Goal: Task Accomplishment & Management: Use online tool/utility

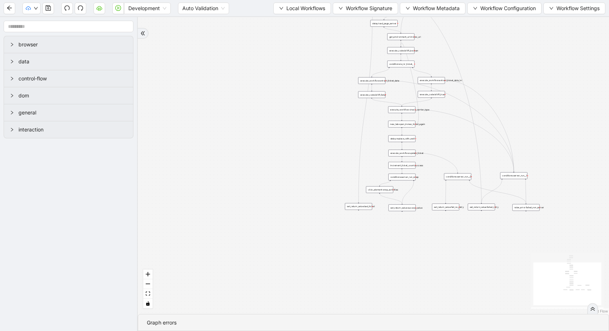
click at [309, 16] on div "Development Auto Validation Local Workflows Workflow Signature Workflow Metadat…" at bounding box center [304, 8] width 609 height 16
click at [307, 12] on button "Local Workflows" at bounding box center [302, 9] width 58 height 12
click at [303, 19] on span "Select" at bounding box center [300, 22] width 47 height 8
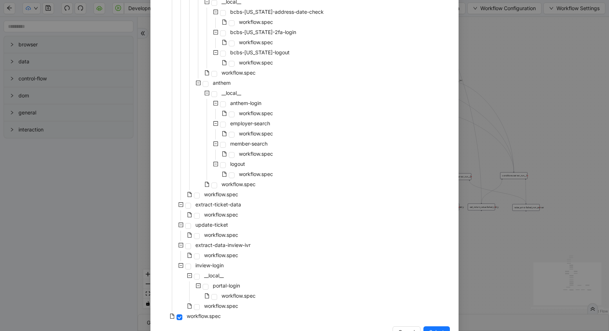
scroll to position [466, 0]
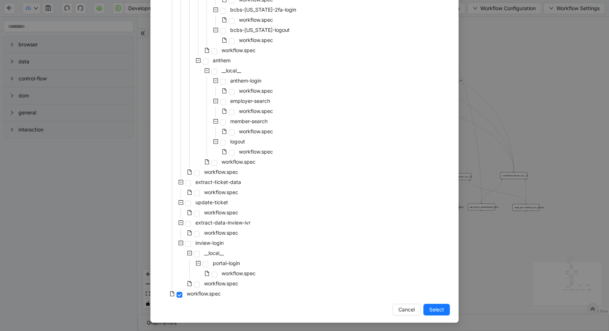
click at [23, 191] on div "Select Local Workflow id-cards __local__ check-carrier-type __local__ ameriben-…" at bounding box center [304, 165] width 609 height 331
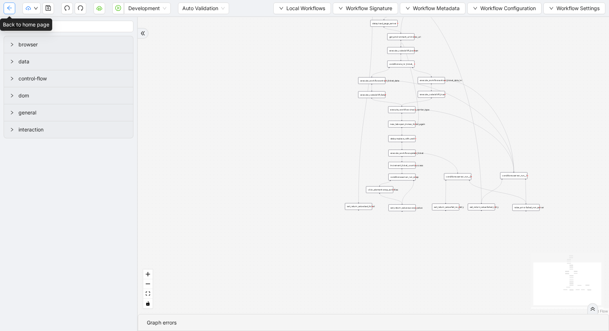
click at [4, 9] on button "button" at bounding box center [10, 9] width 12 height 12
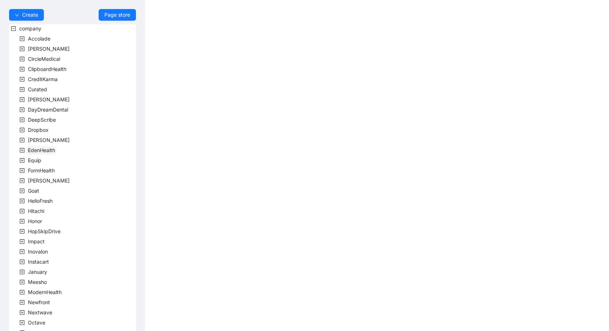
scroll to position [138, 0]
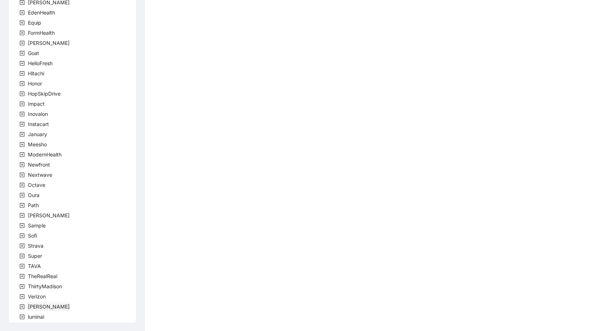
click at [32, 309] on span "[PERSON_NAME]" at bounding box center [49, 307] width 42 height 6
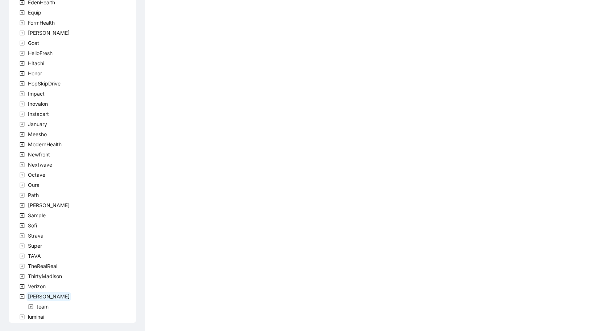
click at [31, 307] on icon "plus-square" at bounding box center [30, 307] width 5 height 5
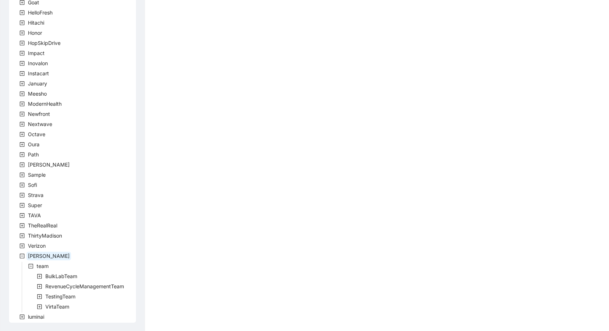
click at [39, 288] on icon "plus-square" at bounding box center [39, 286] width 5 height 5
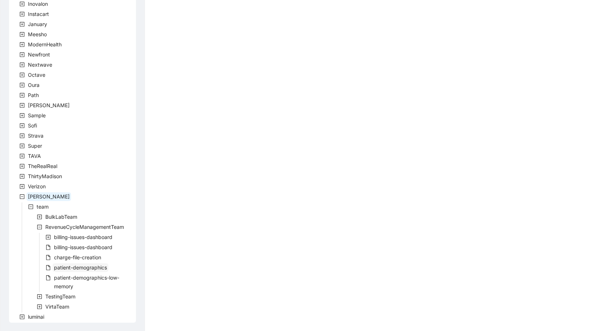
click at [70, 265] on span "patient-demographics" at bounding box center [80, 268] width 53 height 6
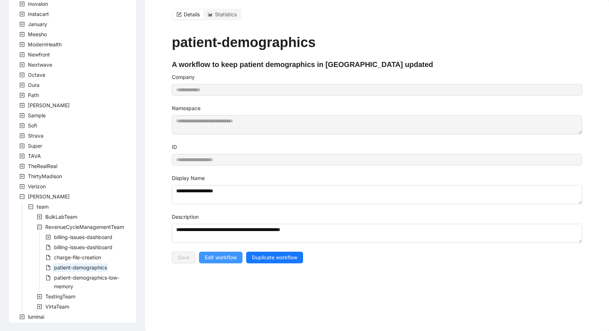
click at [207, 254] on span "Edit workflow" at bounding box center [221, 258] width 32 height 8
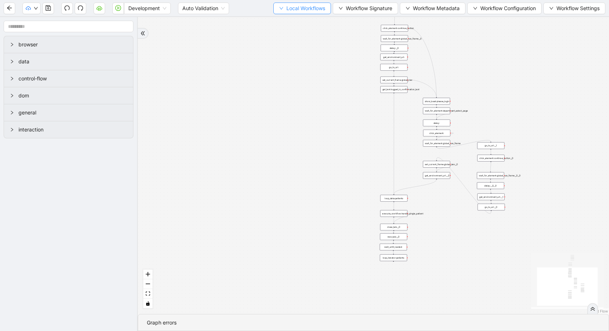
click at [306, 9] on span "Local Workflows" at bounding box center [305, 8] width 39 height 8
click at [301, 18] on span "Select" at bounding box center [300, 22] width 47 height 8
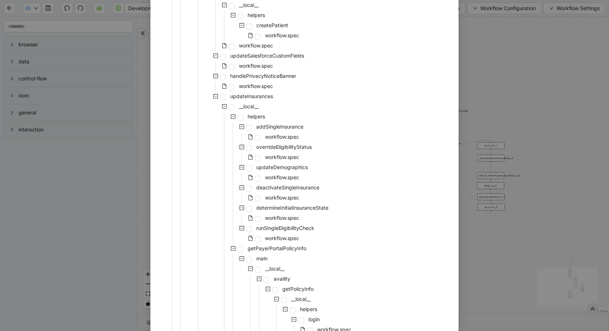
scroll to position [126, 0]
click at [278, 235] on span "workflow.spec" at bounding box center [282, 238] width 34 height 6
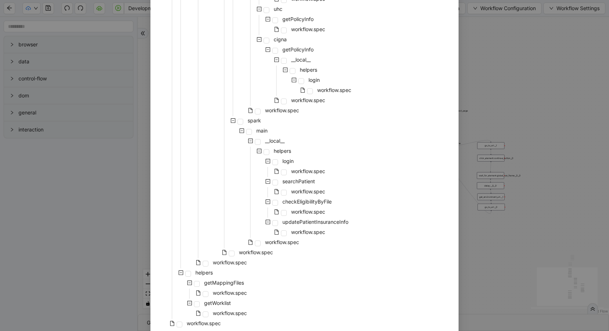
scroll to position [517, 0]
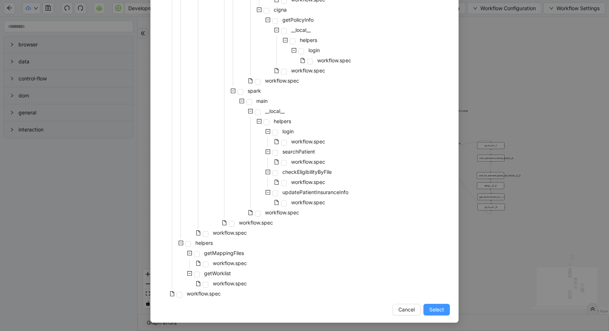
click at [435, 309] on span "Select" at bounding box center [436, 310] width 15 height 8
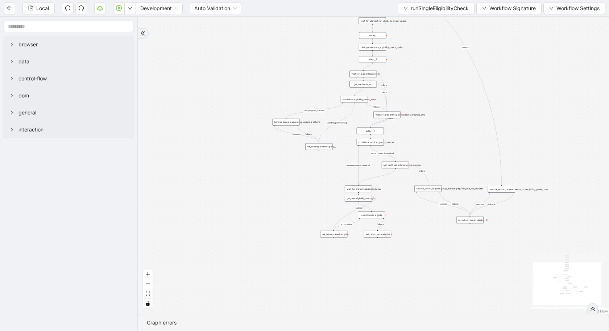
drag, startPoint x: 470, startPoint y: 50, endPoint x: 471, endPoint y: 163, distance: 113.5
click at [471, 164] on div "fallback is_not_eligible group_number_is_required success fallback success fall…" at bounding box center [373, 165] width 471 height 297
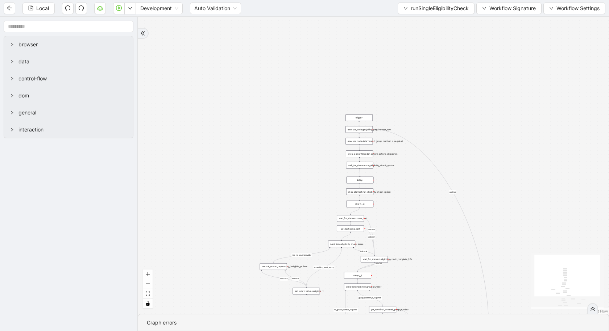
drag, startPoint x: 442, startPoint y: 121, endPoint x: 422, endPoint y: 241, distance: 121.3
click at [422, 241] on div "fallback is_not_eligible group_number_is_required success fallback success fall…" at bounding box center [373, 165] width 471 height 297
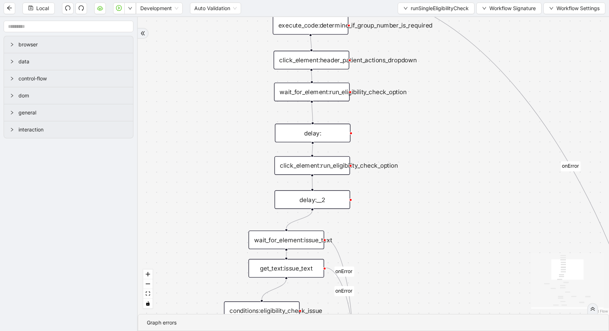
drag, startPoint x: 210, startPoint y: 169, endPoint x: 194, endPoint y: 92, distance: 78.2
click at [195, 92] on div "fallback is_not_eligible group_number_is_required success fallback success fall…" at bounding box center [373, 165] width 471 height 297
click at [316, 87] on div "wait_for_element:run_eligibility_check_option" at bounding box center [312, 92] width 76 height 18
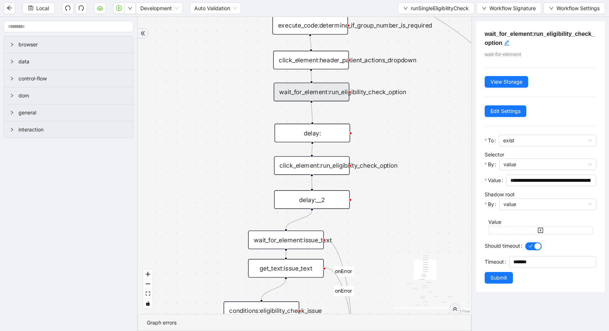
click at [403, 196] on div "fallback is_not_eligible group_number_is_required success fallback success fall…" at bounding box center [305, 165] width 334 height 297
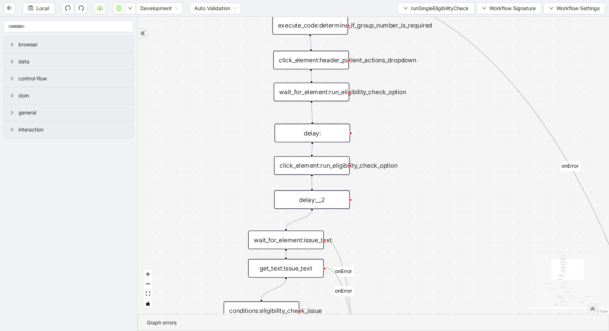
click at [314, 131] on div "delay:" at bounding box center [312, 133] width 76 height 18
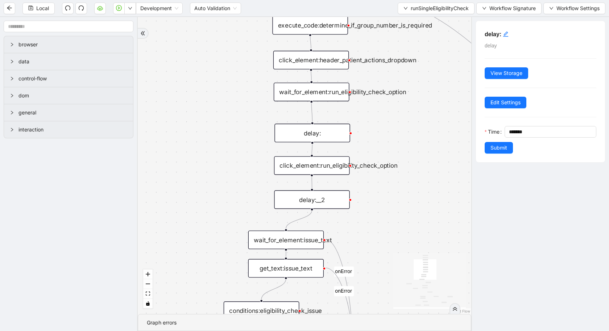
click at [309, 161] on div "click_element:run_eligibility_check_option" at bounding box center [312, 165] width 76 height 18
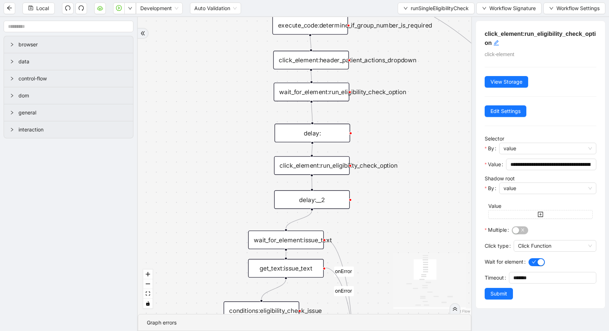
click at [308, 57] on div "click_element:header_patient_actions_dropdown" at bounding box center [311, 60] width 76 height 18
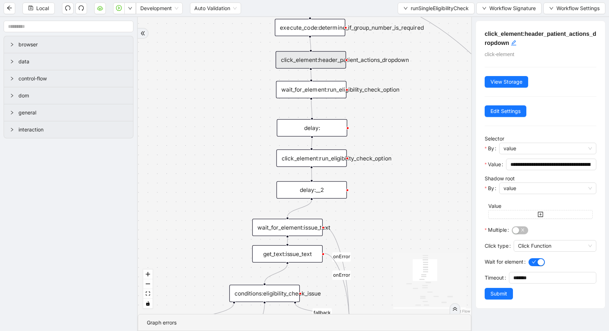
click at [302, 25] on div "execute_code:determine_if_group_number_is_required" at bounding box center [310, 27] width 70 height 17
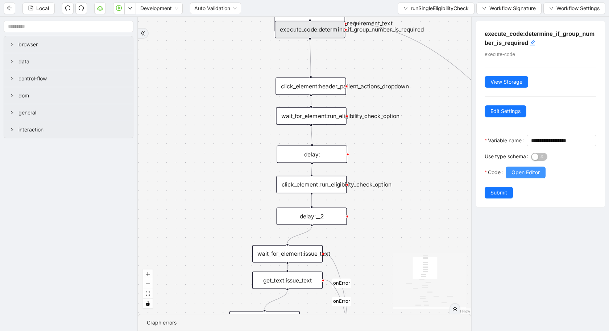
click at [512, 177] on span "Open Editor" at bounding box center [526, 173] width 28 height 8
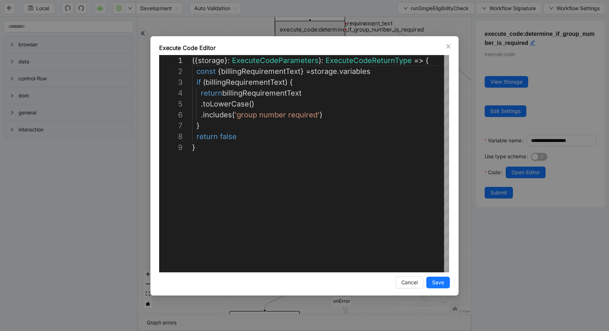
click at [96, 155] on div "**********" at bounding box center [304, 165] width 609 height 331
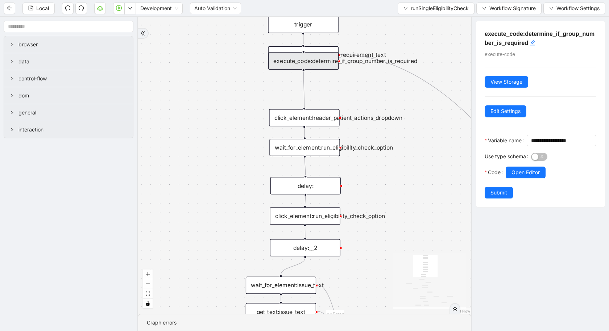
drag, startPoint x: 194, startPoint y: 133, endPoint x: 187, endPoint y: 235, distance: 101.7
click at [187, 234] on div "fallback is_not_eligible group_number_is_required success fallback success fall…" at bounding box center [305, 165] width 334 height 297
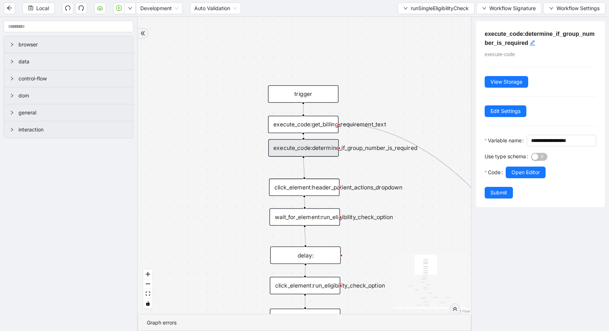
drag, startPoint x: 316, startPoint y: 125, endPoint x: 316, endPoint y: 142, distance: 17.4
click at [316, 143] on div "execute_code:determine_if_group_number_is_required" at bounding box center [303, 147] width 70 height 17
click at [315, 128] on div "execute_code:get_billing_requirement_text" at bounding box center [303, 124] width 70 height 17
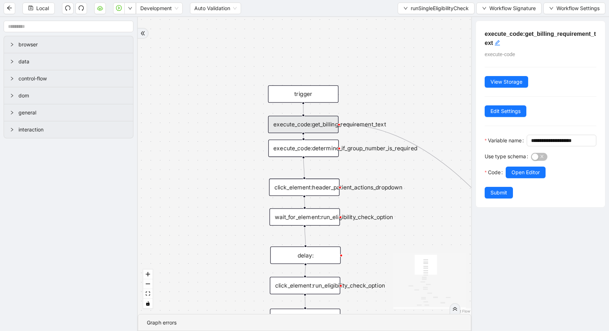
click at [523, 167] on div "Use type schema" at bounding box center [508, 159] width 46 height 16
click at [523, 177] on span "Open Editor" at bounding box center [526, 173] width 28 height 8
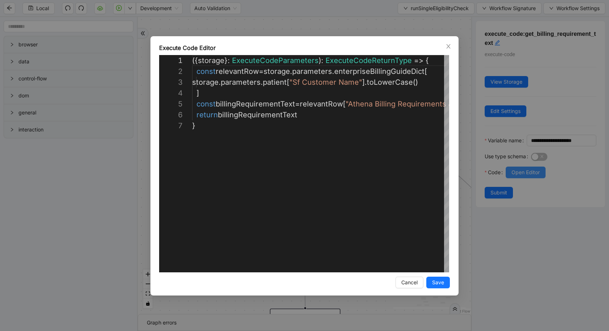
scroll to position [65, 0]
click at [0, 244] on div "**********" at bounding box center [304, 165] width 609 height 331
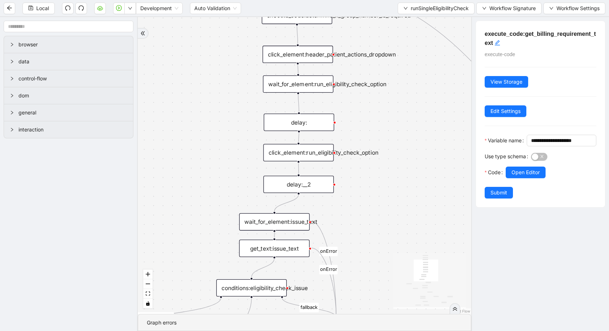
drag, startPoint x: 256, startPoint y: 256, endPoint x: 243, endPoint y: 120, distance: 137.0
click at [245, 121] on div "fallback is_not_eligible group_number_is_required success fallback success fall…" at bounding box center [305, 165] width 334 height 297
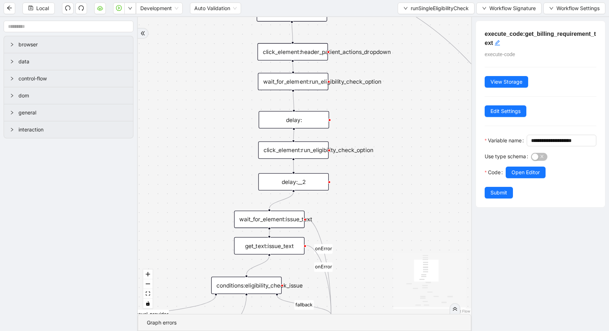
click at [276, 148] on div "click_element:run_eligibility_check_option" at bounding box center [293, 150] width 70 height 17
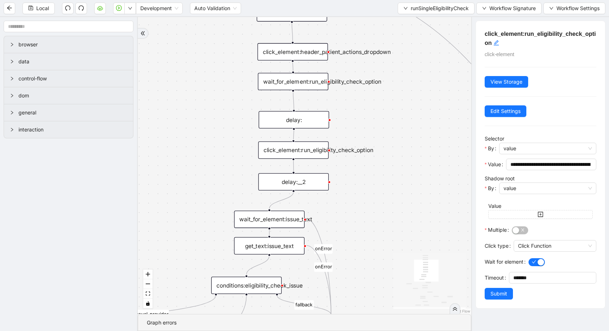
click at [286, 188] on div "delay:__2" at bounding box center [294, 181] width 70 height 17
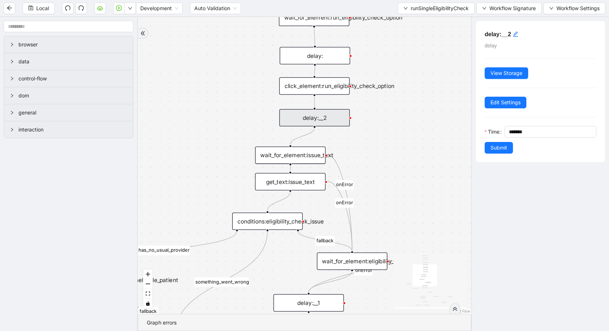
drag, startPoint x: 193, startPoint y: 209, endPoint x: 214, endPoint y: 141, distance: 71.9
click at [214, 141] on div "fallback is_not_eligible group_number_is_required success fallback success fall…" at bounding box center [305, 165] width 334 height 297
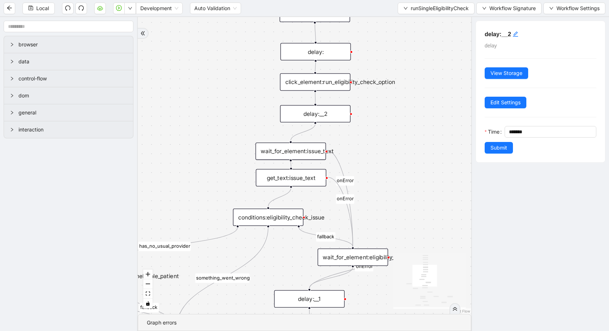
click at [283, 147] on div "wait_for_element:issue_text" at bounding box center [291, 151] width 70 height 17
click at [283, 156] on div "wait_for_element:issue_text" at bounding box center [291, 151] width 70 height 17
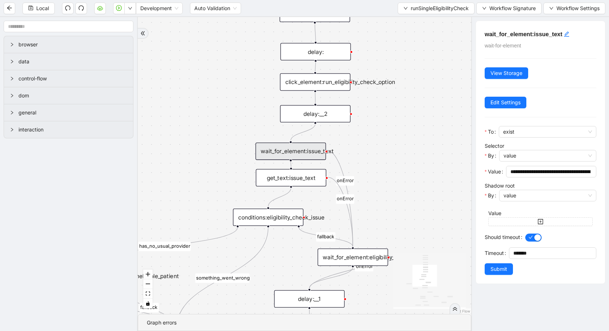
click at [286, 181] on div "get_text:issue_text" at bounding box center [291, 177] width 70 height 17
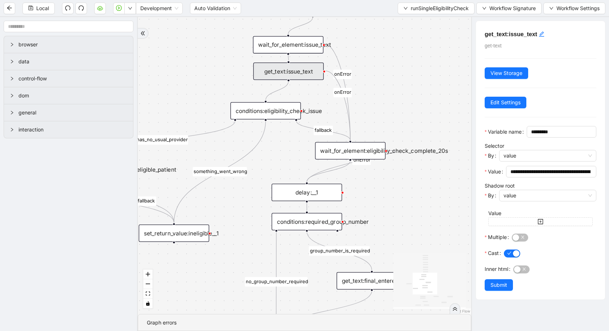
drag, startPoint x: 216, startPoint y: 179, endPoint x: 213, endPoint y: 72, distance: 107.0
click at [213, 72] on div "fallback is_not_eligible group_number_is_required success fallback success fall…" at bounding box center [305, 165] width 334 height 297
click at [342, 156] on div "wait_for_element:eligibility_check_complete_20s" at bounding box center [349, 150] width 70 height 17
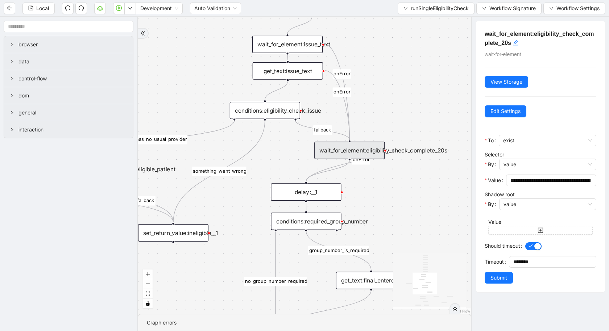
click at [281, 124] on div "fallback is_not_eligible group_number_is_required success fallback success fall…" at bounding box center [305, 165] width 334 height 297
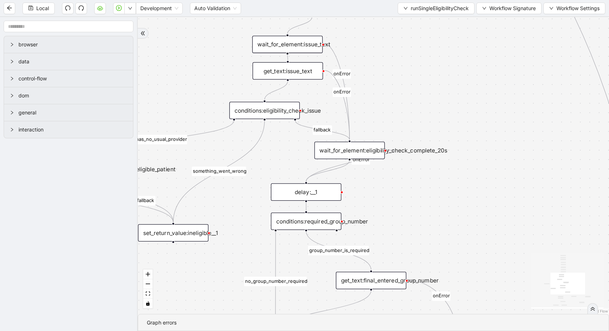
click at [280, 116] on div "conditions:eligibility_check_issue" at bounding box center [265, 110] width 70 height 17
click at [273, 110] on div "conditions:eligibility_check_issue" at bounding box center [265, 110] width 70 height 17
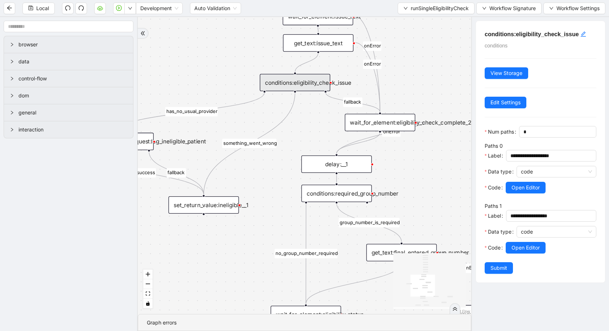
drag, startPoint x: 194, startPoint y: 114, endPoint x: 332, endPoint y: 44, distance: 155.5
click at [332, 45] on div "fallback is_not_eligible group_number_is_required success fallback success fall…" at bounding box center [305, 165] width 334 height 297
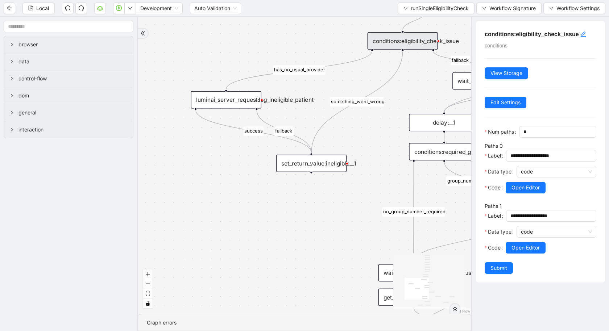
click at [315, 166] on div "set_return_value:ineligible__1" at bounding box center [311, 163] width 70 height 17
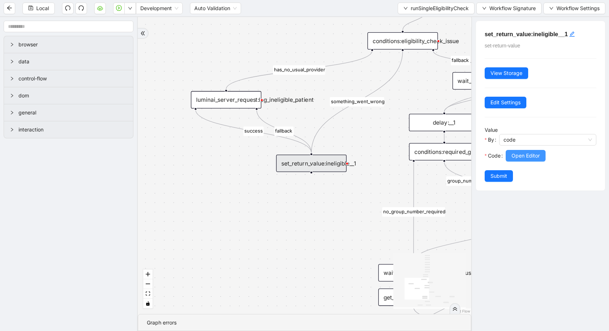
click at [516, 155] on span "Open Editor" at bounding box center [526, 156] width 28 height 8
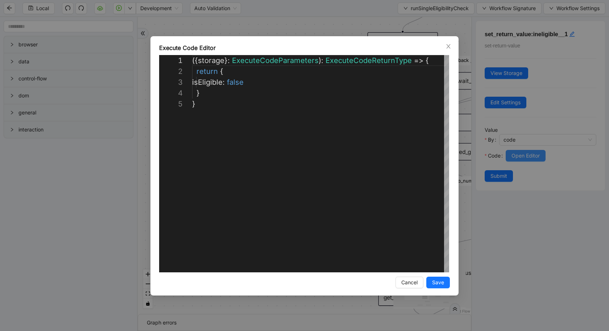
scroll to position [44, 0]
click at [91, 215] on div "**********" at bounding box center [304, 165] width 609 height 331
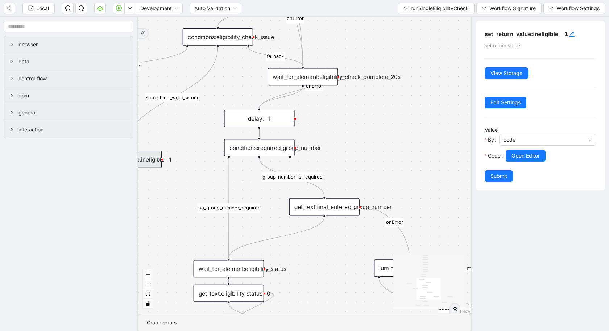
drag, startPoint x: 297, startPoint y: 215, endPoint x: 106, endPoint y: 209, distance: 190.4
click at [106, 209] on section "browser data control-flow dom general interaction fallback is_not_eligible grou…" at bounding box center [304, 174] width 609 height 314
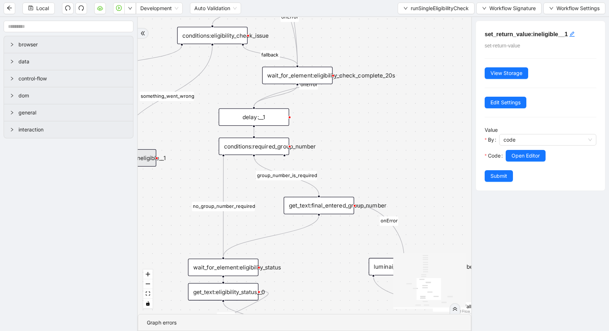
click at [265, 122] on div "delay:__1" at bounding box center [254, 116] width 70 height 17
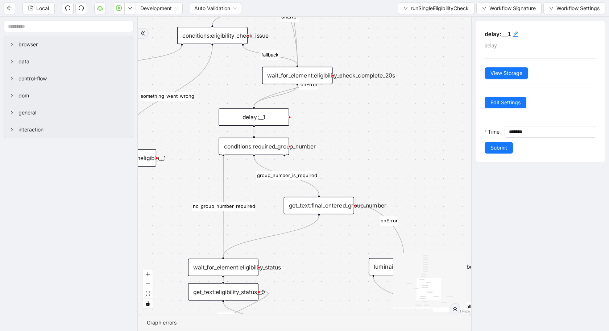
click at [262, 151] on div "conditions:required_group_number" at bounding box center [254, 146] width 70 height 17
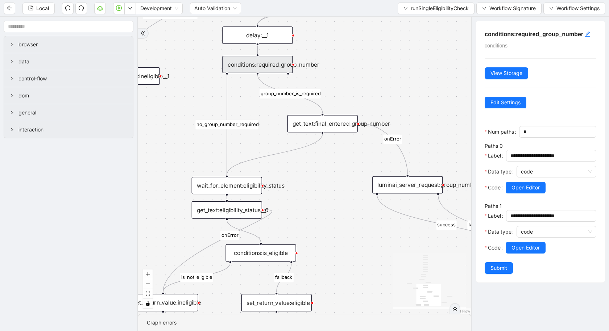
drag, startPoint x: 369, startPoint y: 142, endPoint x: 373, endPoint y: 58, distance: 84.2
click at [373, 58] on div "fallback is_not_eligible group_number_is_required success fallback success fall…" at bounding box center [305, 165] width 334 height 297
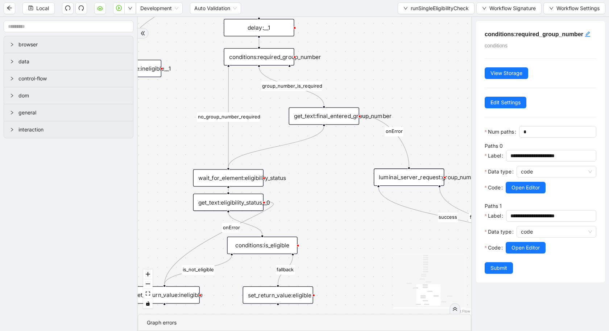
click at [305, 117] on div "get_text:final_entered_group_number" at bounding box center [324, 116] width 70 height 17
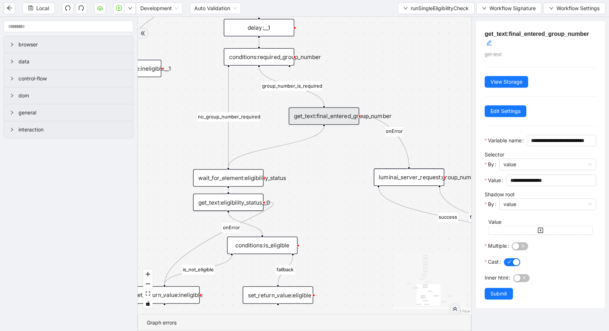
click at [223, 182] on div "wait_for_element:eligibility_status" at bounding box center [228, 177] width 70 height 17
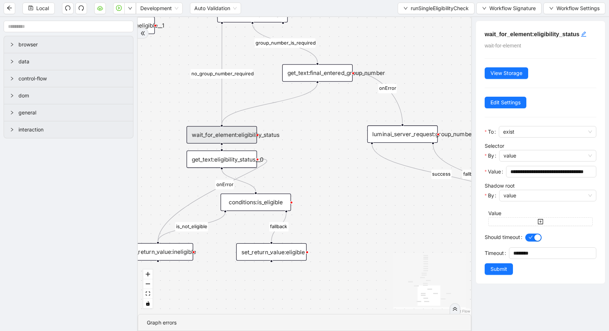
drag, startPoint x: 311, startPoint y: 224, endPoint x: 305, endPoint y: 181, distance: 43.6
click at [304, 181] on div "fallback is_not_eligible group_number_is_required success fallback success fall…" at bounding box center [305, 165] width 334 height 297
click at [228, 165] on div "get_text:eligibility_status__0" at bounding box center [221, 159] width 70 height 17
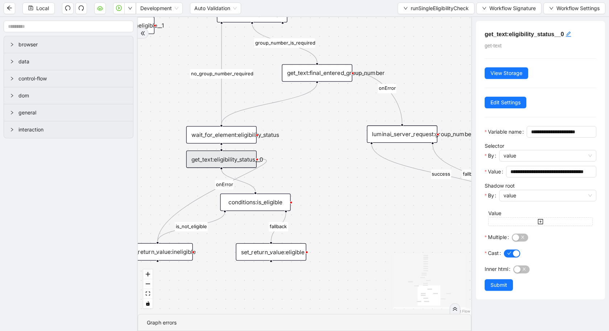
click at [439, 128] on div "fallback is_not_eligible group_number_is_required success fallback success fall…" at bounding box center [305, 165] width 334 height 297
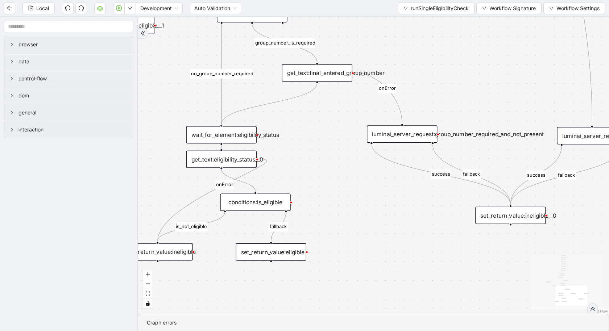
click at [418, 132] on div "luminai_server_request:group_number_required_and_not_present" at bounding box center [402, 133] width 70 height 17
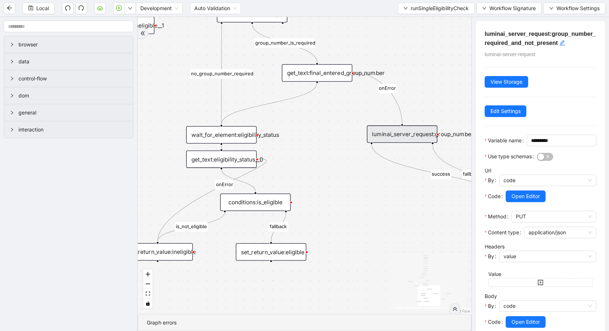
scroll to position [59, 0]
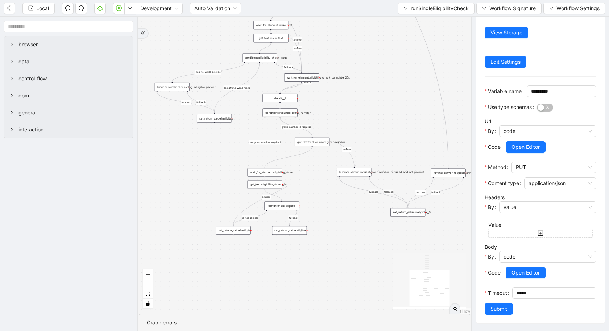
click at [286, 207] on div "conditions:is_eligible" at bounding box center [281, 206] width 35 height 9
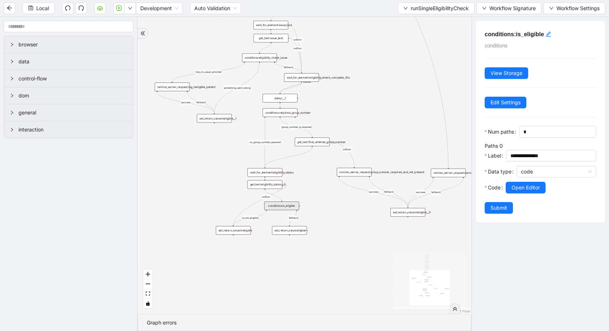
click at [301, 233] on div "set_return_value:eligible" at bounding box center [289, 230] width 35 height 9
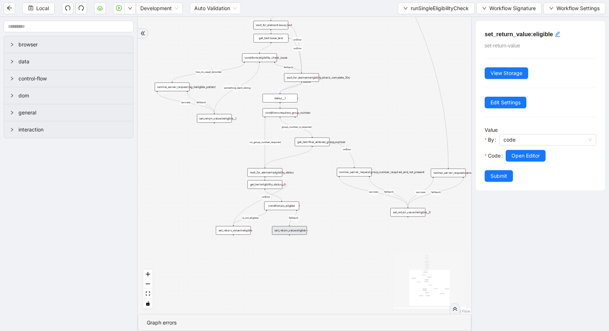
click at [243, 235] on div "fallback is_not_eligible group_number_is_required success fallback success fall…" at bounding box center [305, 165] width 334 height 297
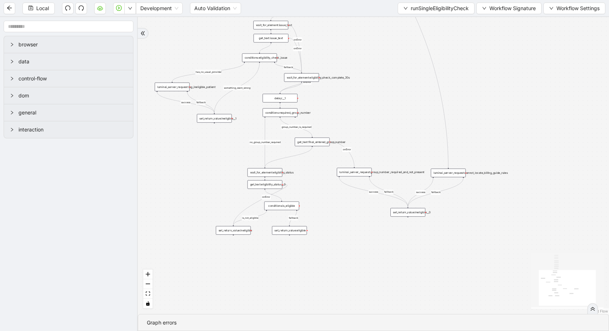
click at [458, 172] on div "luminai_server_request:cannot_locate_billing_guide_rules" at bounding box center [448, 173] width 35 height 9
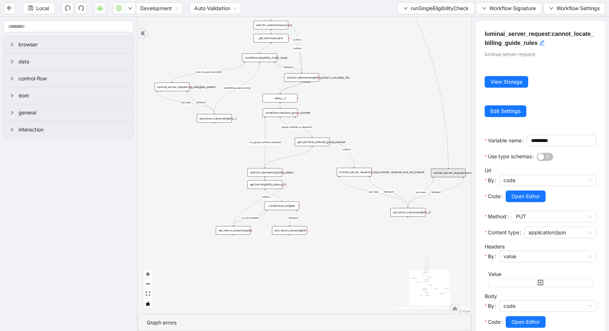
scroll to position [59, 0]
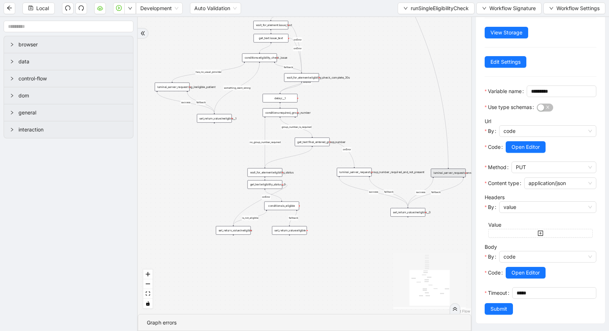
click at [408, 218] on div "fallback is_not_eligible group_number_is_required success fallback success fall…" at bounding box center [305, 165] width 334 height 297
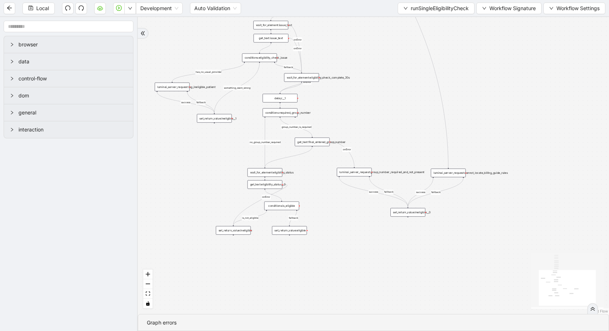
click at [411, 212] on div "set_return_value:ineligible__0" at bounding box center [407, 212] width 35 height 9
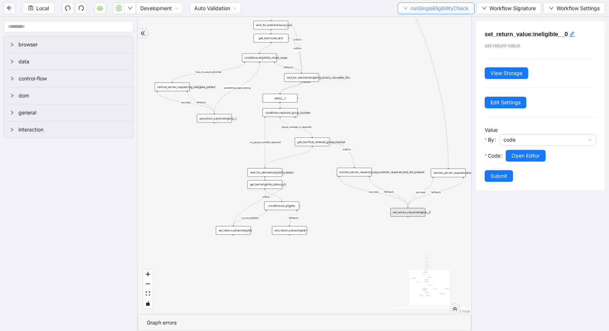
click at [425, 10] on span "runSingleEligibilityCheck" at bounding box center [440, 8] width 58 height 8
click at [430, 25] on span "Select" at bounding box center [435, 22] width 66 height 8
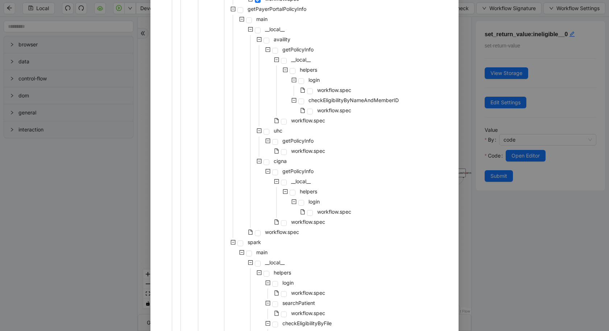
scroll to position [367, 0]
click at [266, 39] on span at bounding box center [267, 39] width 6 height 6
click at [285, 118] on span at bounding box center [284, 120] width 6 height 6
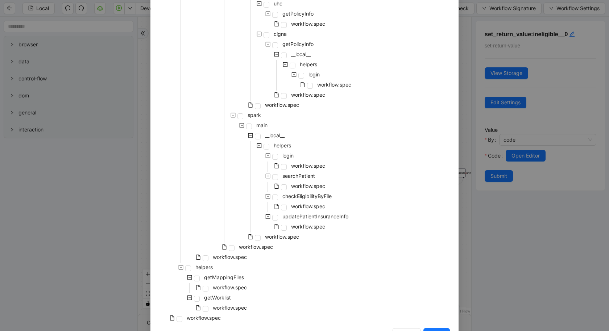
scroll to position [517, 0]
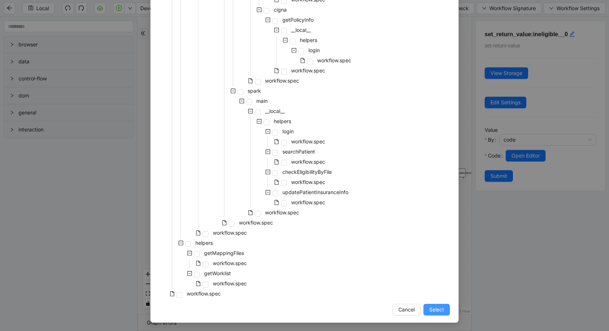
click at [439, 312] on span "Select" at bounding box center [436, 310] width 15 height 8
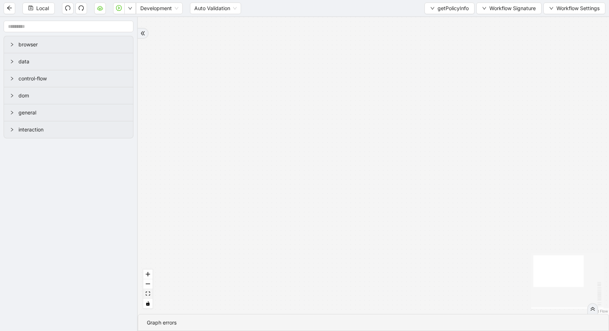
click at [146, 295] on icon "fit view" at bounding box center [148, 294] width 4 height 4
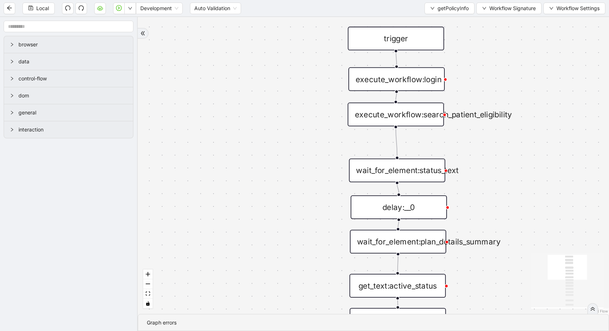
click at [394, 75] on div "execute_workflow:login" at bounding box center [396, 79] width 96 height 24
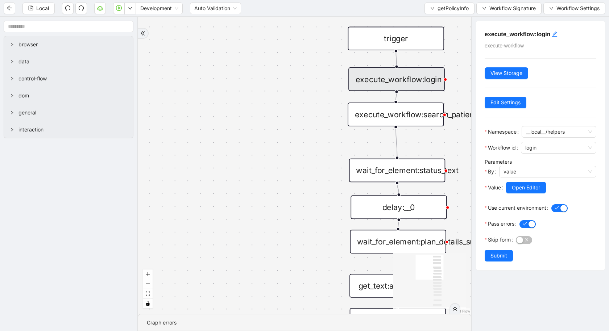
click at [317, 194] on div "trigger set_return_value:finalized_plan_info execute_code:structure_return_data…" at bounding box center [305, 165] width 334 height 297
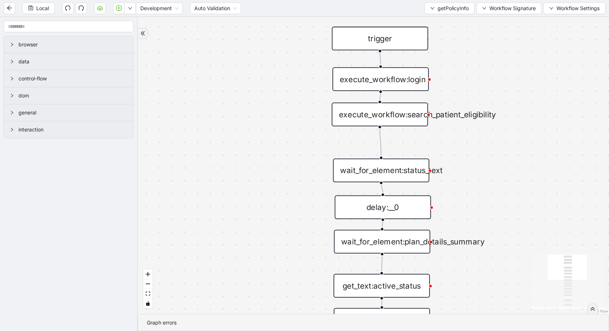
drag, startPoint x: 317, startPoint y: 194, endPoint x: 219, endPoint y: 181, distance: 99.1
click at [219, 181] on div "trigger set_return_value:finalized_plan_info execute_code:structure_return_data…" at bounding box center [373, 165] width 471 height 297
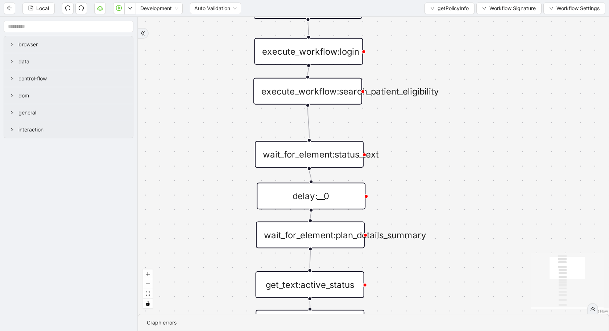
click at [348, 201] on div "delay:__0" at bounding box center [311, 196] width 109 height 27
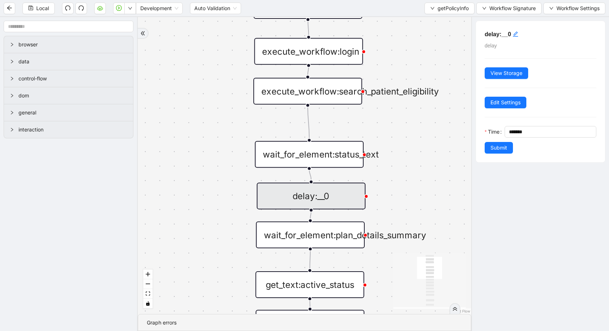
click at [334, 161] on div "wait_for_element:status_text" at bounding box center [309, 154] width 109 height 27
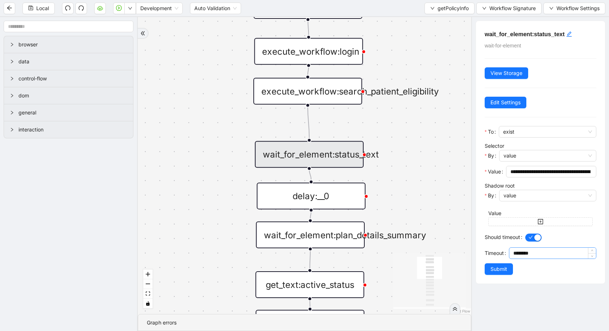
click at [521, 251] on input "********" at bounding box center [554, 253] width 83 height 11
type input "********"
click button "Submit" at bounding box center [499, 270] width 28 height 12
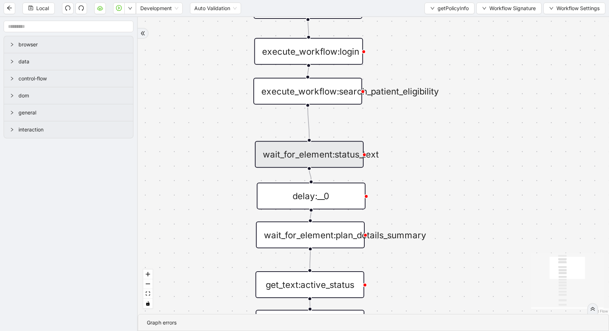
drag, startPoint x: 317, startPoint y: 238, endPoint x: 323, endPoint y: 238, distance: 6.5
click at [317, 238] on div "wait_for_element:plan_details_summary" at bounding box center [310, 235] width 109 height 27
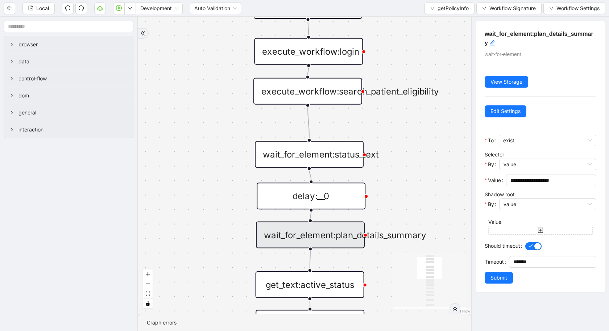
click at [317, 281] on div "get_text:active_status" at bounding box center [310, 285] width 109 height 27
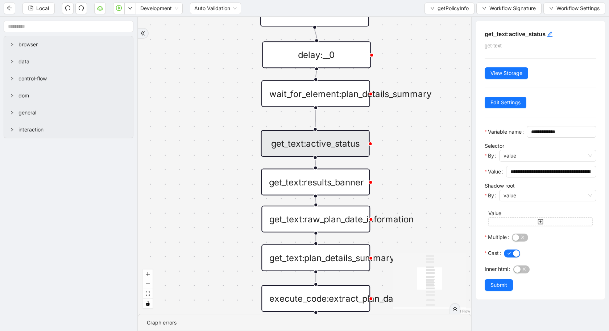
drag, startPoint x: 449, startPoint y: 179, endPoint x: 456, endPoint y: 33, distance: 146.3
click at [456, 34] on div "trigger set_return_value:finalized_plan_info execute_code:structure_return_data…" at bounding box center [305, 165] width 334 height 297
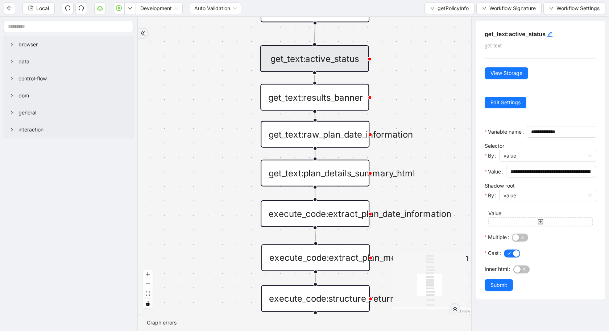
drag, startPoint x: 433, startPoint y: 169, endPoint x: 430, endPoint y: 84, distance: 84.9
click at [430, 84] on div "trigger set_return_value:finalized_plan_info execute_code:structure_return_data…" at bounding box center [305, 165] width 334 height 297
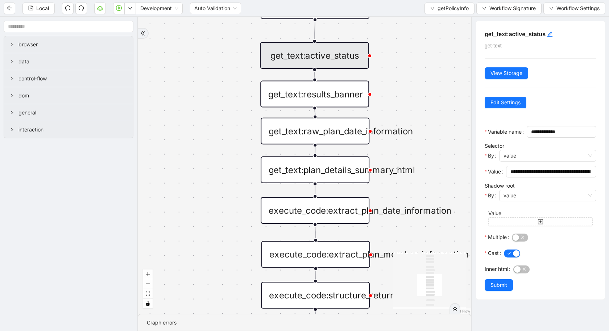
click at [330, 131] on div "get_text:raw_plan_date_information" at bounding box center [315, 131] width 109 height 27
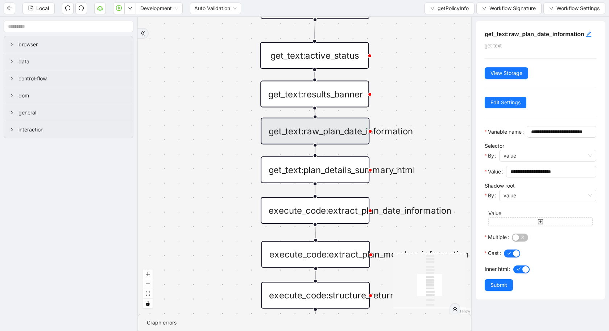
click at [327, 167] on div "get_text:plan_details_summary_html" at bounding box center [315, 170] width 109 height 27
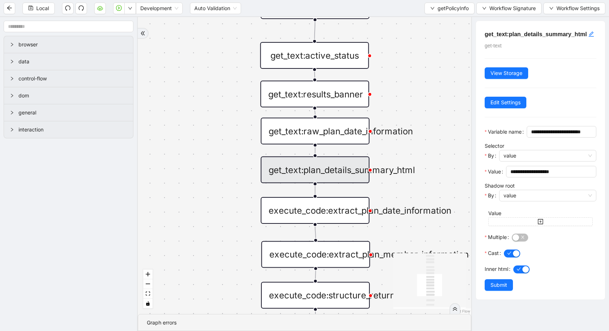
click at [452, 169] on div "trigger set_return_value:finalized_plan_info execute_code:structure_return_data…" at bounding box center [305, 165] width 334 height 297
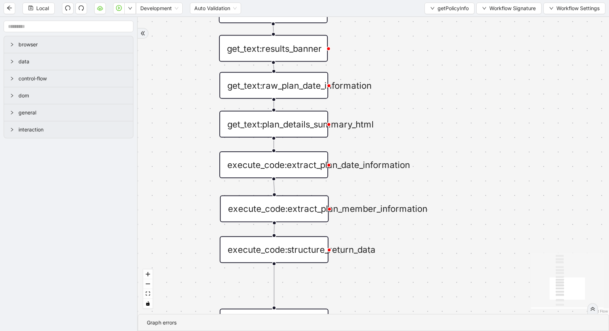
drag, startPoint x: 228, startPoint y: 239, endPoint x: 172, endPoint y: 331, distance: 108.1
click at [172, 331] on section "trigger set_return_value:finalized_plan_info execute_code:structure_return_data…" at bounding box center [373, 174] width 471 height 314
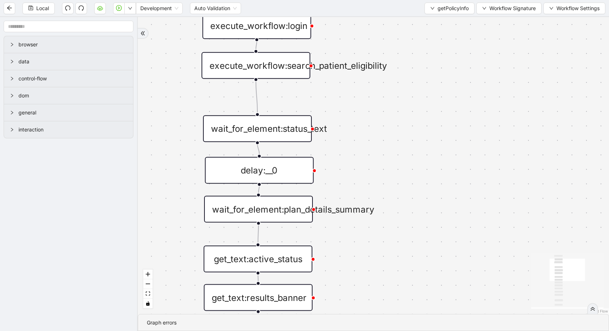
drag, startPoint x: 174, startPoint y: 220, endPoint x: 174, endPoint y: 331, distance: 111.7
click at [174, 331] on section "trigger set_return_value:finalized_plan_info execute_code:structure_return_data…" at bounding box center [373, 174] width 471 height 314
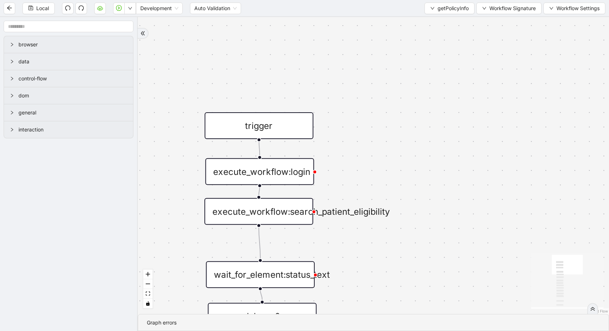
drag, startPoint x: 351, startPoint y: 123, endPoint x: 354, endPoint y: 269, distance: 146.1
click at [354, 269] on div "trigger set_return_value:finalized_plan_info execute_code:structure_return_data…" at bounding box center [373, 165] width 471 height 297
click at [459, 9] on span "getPolicyInfo" at bounding box center [453, 8] width 31 height 8
click at [456, 25] on span "Select" at bounding box center [449, 22] width 38 height 8
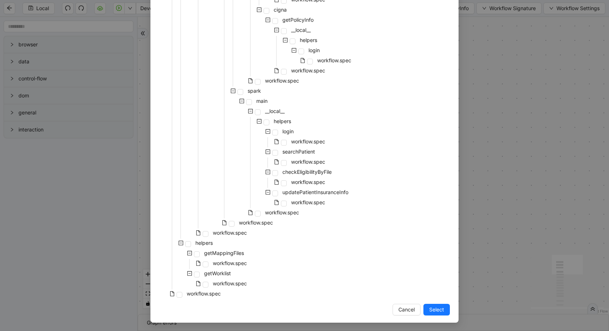
click at [525, 222] on div "Select Local Workflow patient-demographics __local__ handleSinglePatient main _…" at bounding box center [304, 165] width 609 height 331
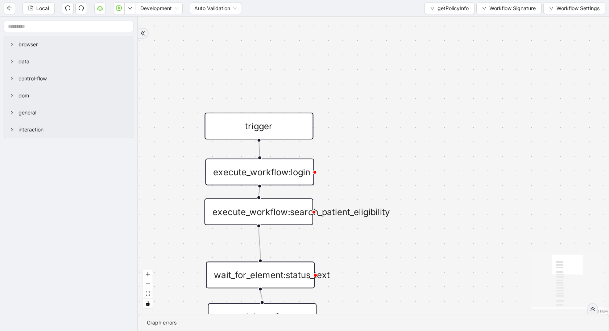
click at [270, 222] on div "execute_workflow:search_patient_eligibility" at bounding box center [258, 212] width 109 height 27
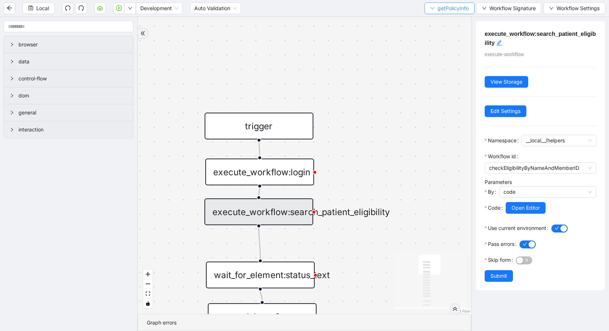
click at [445, 11] on span "getPolicyInfo" at bounding box center [453, 8] width 31 height 8
click at [441, 27] on li "Select" at bounding box center [448, 22] width 47 height 12
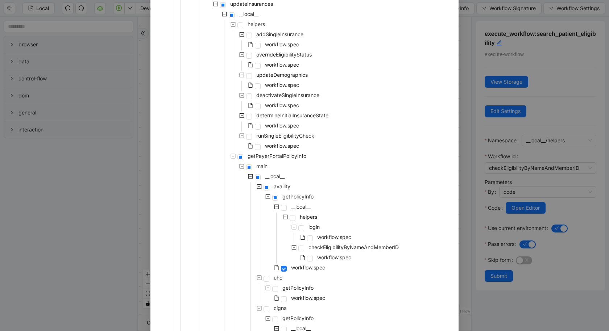
scroll to position [219, 0]
click at [330, 259] on span "workflow.spec" at bounding box center [334, 257] width 34 height 6
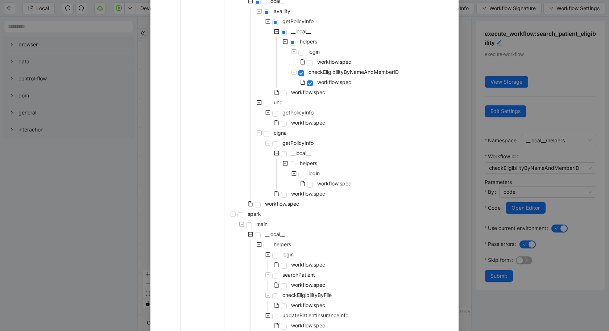
scroll to position [517, 0]
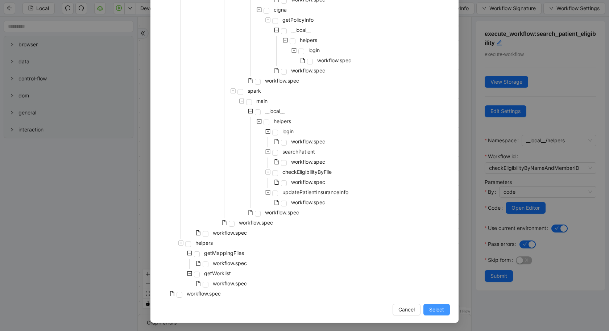
click at [438, 308] on span "Select" at bounding box center [436, 310] width 15 height 8
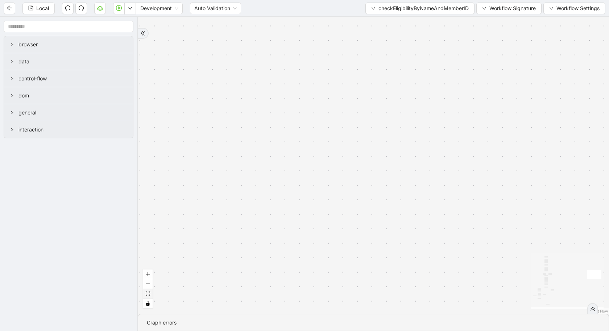
click at [149, 295] on icon "fit view" at bounding box center [148, 294] width 4 height 4
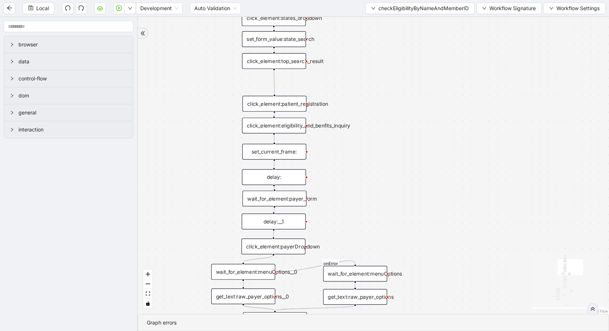
drag, startPoint x: 501, startPoint y: 105, endPoint x: 529, endPoint y: 277, distance: 173.7
click at [529, 276] on div "fallback has_no_text onError onError onError onError trigger execute_code:singl…" at bounding box center [373, 165] width 471 height 297
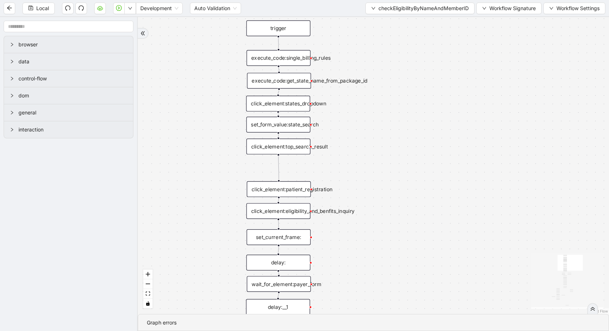
drag, startPoint x: 427, startPoint y: 134, endPoint x: 429, endPoint y: 214, distance: 79.4
click at [429, 214] on div "fallback has_no_text onError onError onError onError trigger execute_code:singl…" at bounding box center [373, 165] width 471 height 297
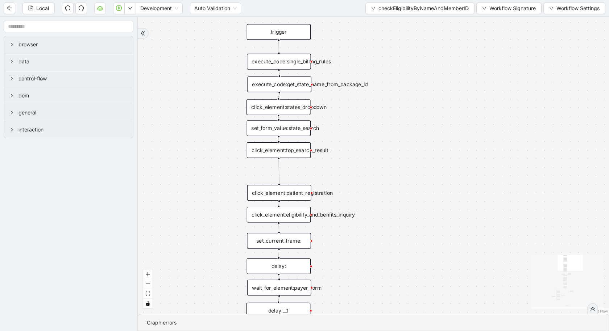
click at [284, 109] on div "click_element:states_dropdown" at bounding box center [279, 107] width 64 height 16
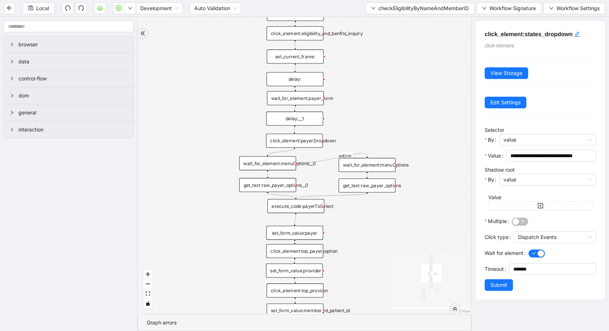
drag, startPoint x: 424, startPoint y: 249, endPoint x: 424, endPoint y: 63, distance: 185.3
click at [424, 63] on div "fallback has_no_text onError onError onError onError trigger execute_code:singl…" at bounding box center [305, 165] width 334 height 297
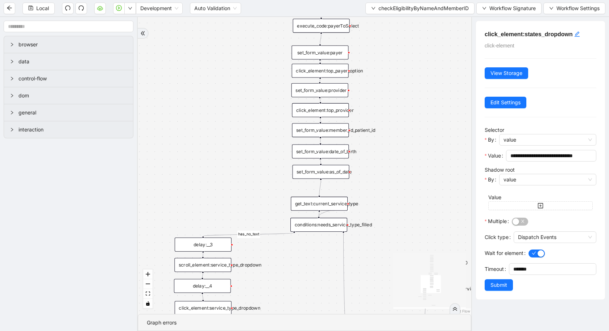
drag, startPoint x: 400, startPoint y: 182, endPoint x: 427, endPoint y: 22, distance: 162.9
click at [427, 24] on div "fallback has_no_text onError onError onError onError trigger execute_code:singl…" at bounding box center [305, 165] width 334 height 297
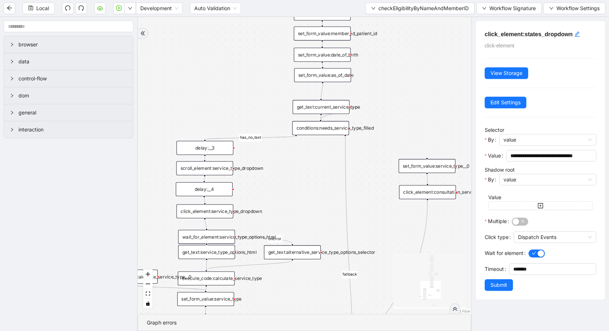
drag, startPoint x: 390, startPoint y: 169, endPoint x: 390, endPoint y: 79, distance: 89.6
click at [390, 79] on div "fallback has_no_text onError onError onError onError trigger execute_code:singl…" at bounding box center [305, 165] width 334 height 297
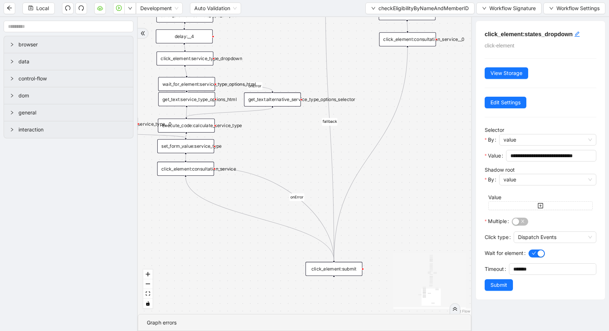
drag, startPoint x: 395, startPoint y: 125, endPoint x: 375, endPoint y: -29, distance: 155.0
click at [375, 0] on html "Local Development Auto Validation checkEligibilityByNameAndMemberID Workflow Si…" at bounding box center [304, 165] width 609 height 331
click at [377, 4] on button "checkEligibilityByNameAndMemberID" at bounding box center [419, 9] width 109 height 12
click at [377, 17] on li "Select" at bounding box center [419, 22] width 106 height 12
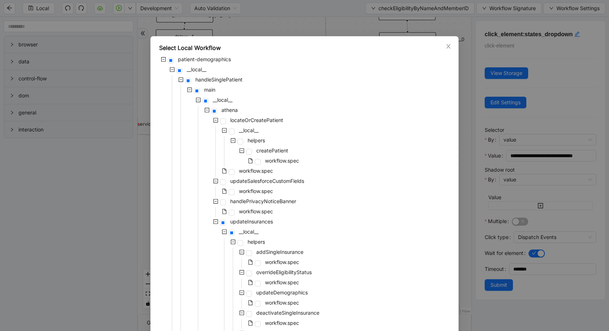
click at [377, 23] on div "Select Local Workflow patient-demographics __local__ handleSinglePatient main _…" at bounding box center [304, 165] width 609 height 331
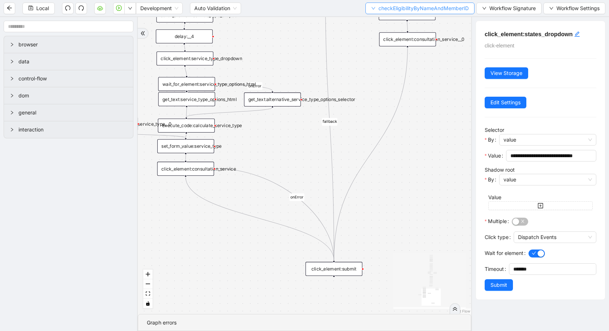
click at [392, 12] on button "checkEligibilityByNameAndMemberID" at bounding box center [419, 9] width 109 height 12
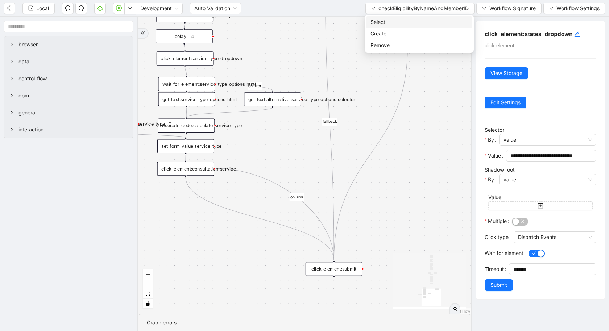
click at [392, 19] on span "Select" at bounding box center [420, 22] width 98 height 8
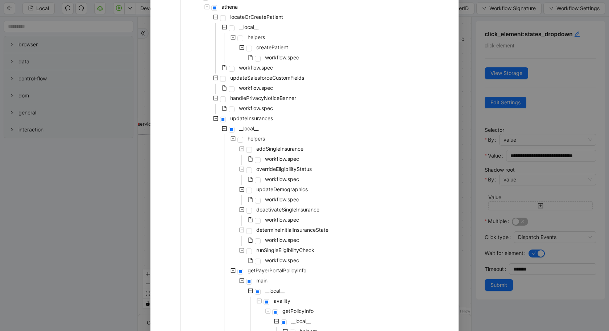
scroll to position [103, 0]
click at [290, 182] on span "workflow.spec" at bounding box center [282, 180] width 34 height 6
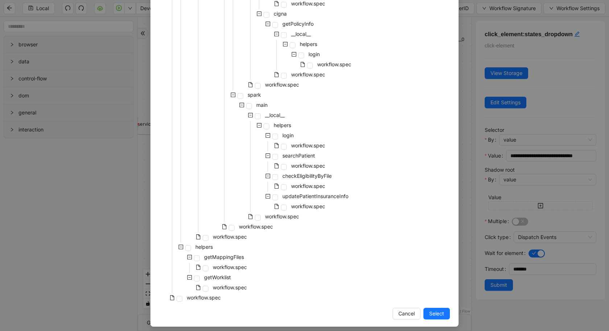
scroll to position [517, 0]
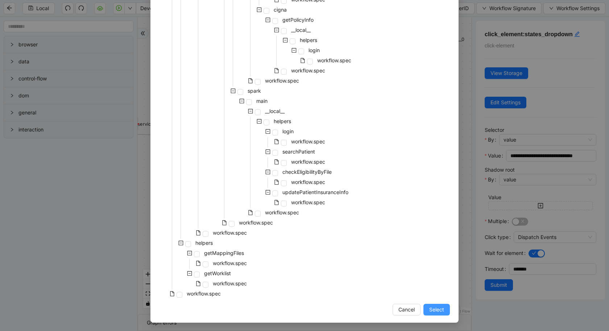
click at [441, 310] on span "Select" at bounding box center [436, 310] width 15 height 8
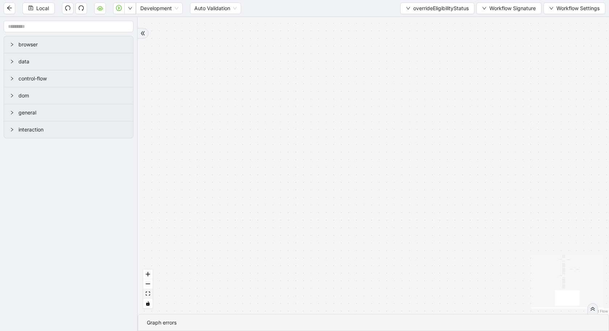
click at [148, 291] on button "fit view" at bounding box center [147, 294] width 9 height 10
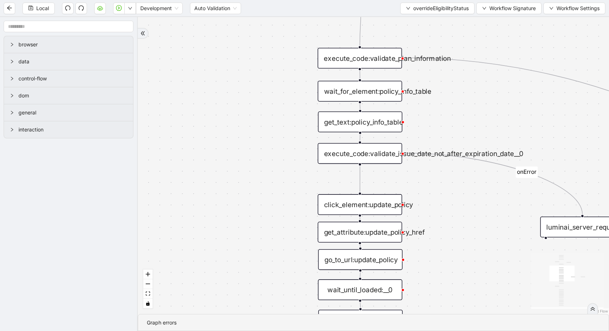
drag, startPoint x: 265, startPoint y: 96, endPoint x: 192, endPoint y: 331, distance: 246.3
click at [192, 331] on section "fallback needs_new_member_id onError onError onError onError trigger click_elem…" at bounding box center [373, 174] width 471 height 314
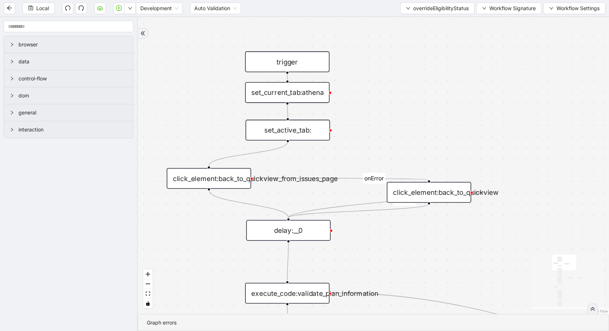
click at [317, 91] on div "set_current_tab:athena" at bounding box center [287, 92] width 84 height 21
click at [313, 93] on div "set_current_tab:athena" at bounding box center [287, 92] width 84 height 21
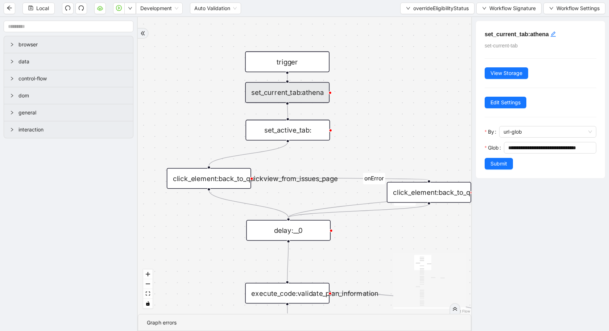
click at [312, 128] on div "set_active_tab:" at bounding box center [287, 130] width 84 height 21
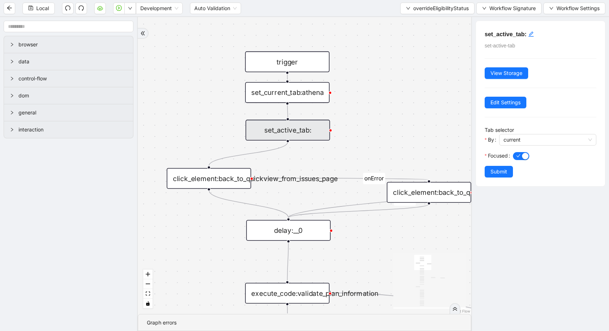
click at [215, 189] on div "fallback needs_new_member_id onError onError onError onError trigger click_elem…" at bounding box center [305, 165] width 334 height 297
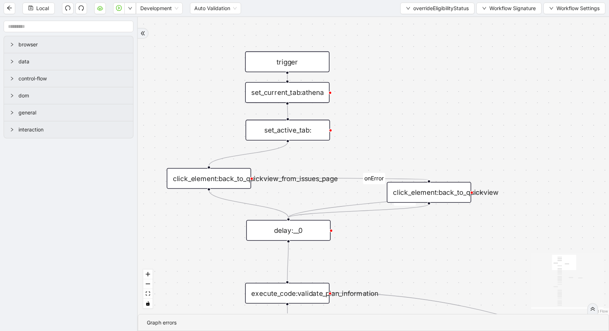
click at [219, 179] on div "click_element:back_to_quickview_from_issues_page" at bounding box center [209, 178] width 84 height 21
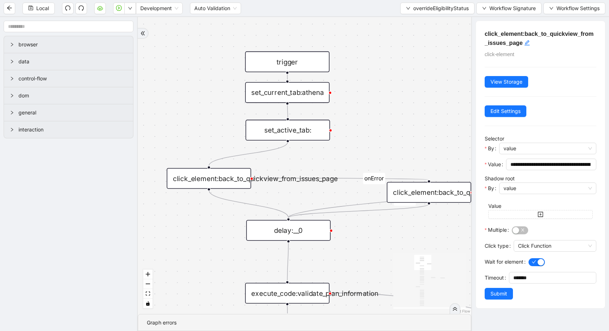
click at [410, 188] on div "click_element:back_to_quickview" at bounding box center [429, 192] width 84 height 21
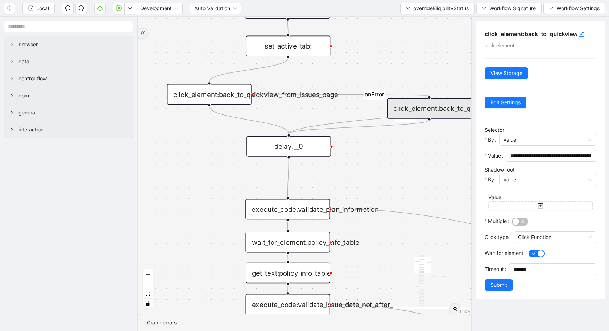
drag, startPoint x: 401, startPoint y: 150, endPoint x: 402, endPoint y: 51, distance: 99.0
click at [402, 51] on div "fallback needs_new_member_id onError onError onError onError trigger click_elem…" at bounding box center [305, 165] width 334 height 297
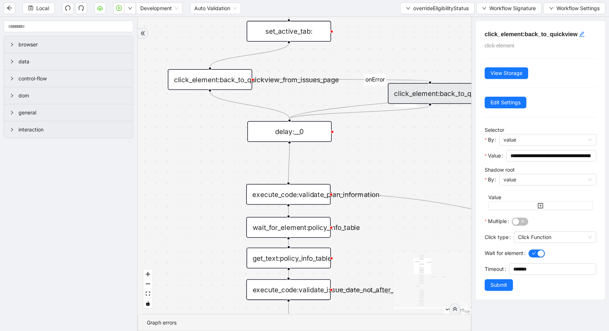
click at [280, 136] on div "delay:__0" at bounding box center [289, 131] width 84 height 21
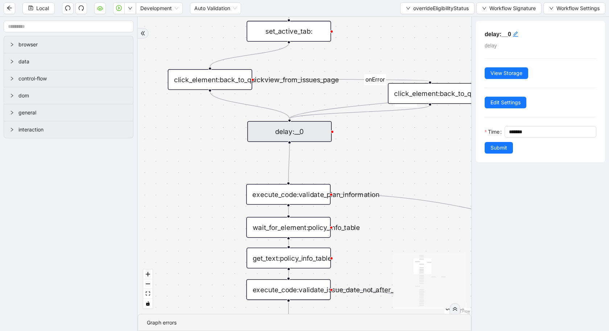
click at [256, 199] on div "execute_code:validate_plan_information" at bounding box center [288, 194] width 84 height 21
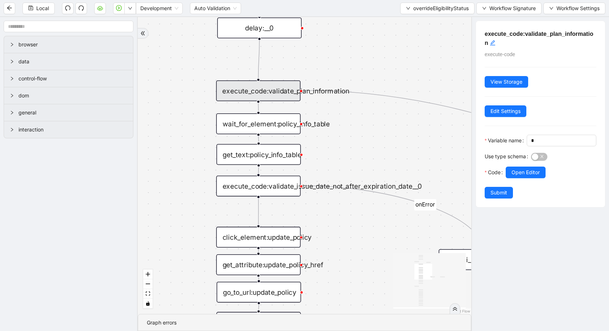
drag, startPoint x: 226, startPoint y: 244, endPoint x: 195, endPoint y: 140, distance: 108.1
click at [195, 140] on div "fallback needs_new_member_id onError onError onError onError trigger click_elem…" at bounding box center [305, 165] width 334 height 297
click at [285, 127] on div "wait_for_element:policy_info_table" at bounding box center [258, 123] width 84 height 21
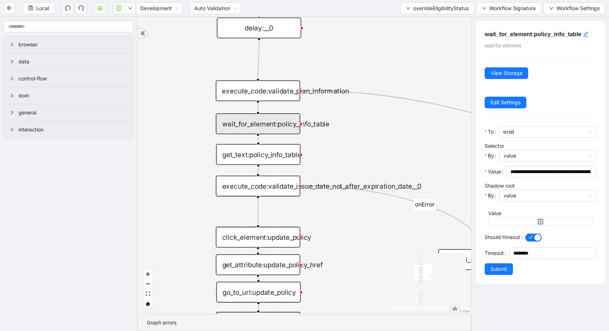
click at [268, 159] on div "get_text:policy_info_table" at bounding box center [258, 154] width 84 height 21
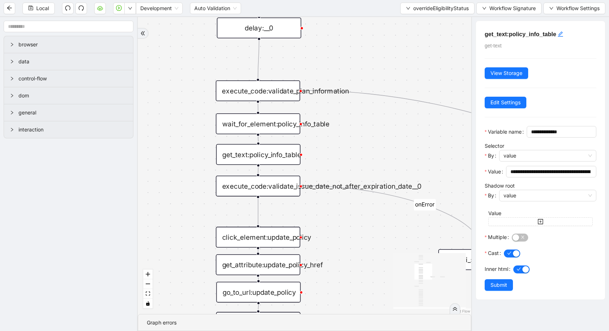
click at [273, 186] on div "execute_code:validate_issue_date_not_after_expiration_date__0" at bounding box center [258, 186] width 84 height 21
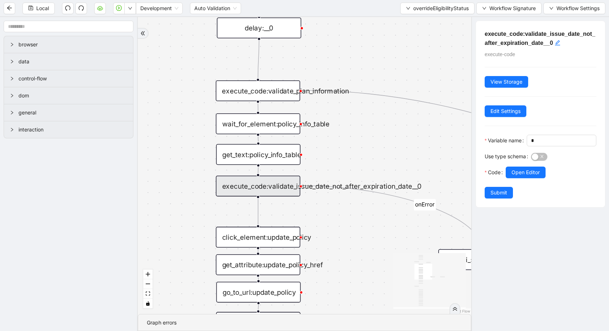
drag, startPoint x: 340, startPoint y: 239, endPoint x: 307, endPoint y: 198, distance: 53.1
click at [331, 232] on div "fallback needs_new_member_id onError onError onError onError trigger click_elem…" at bounding box center [305, 165] width 334 height 297
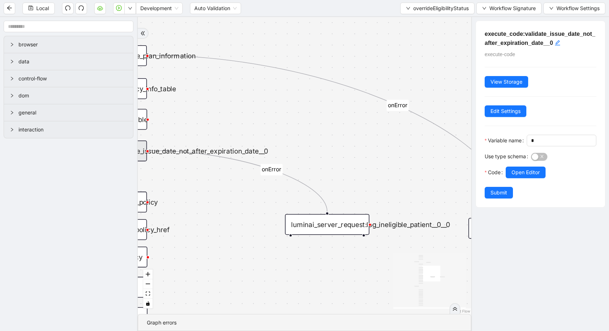
drag, startPoint x: 340, startPoint y: 245, endPoint x: 197, endPoint y: 217, distance: 146.3
click at [197, 217] on div "fallback needs_new_member_id onError onError onError onError trigger click_elem…" at bounding box center [305, 165] width 334 height 297
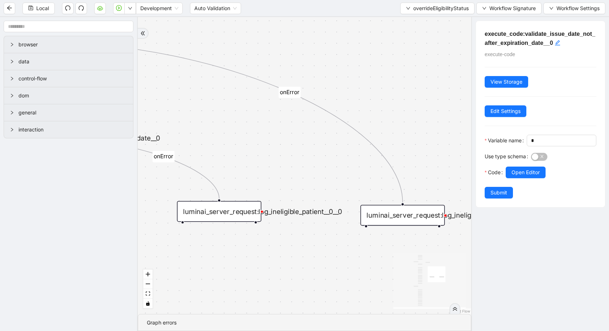
drag, startPoint x: 345, startPoint y: 287, endPoint x: 227, endPoint y: 267, distance: 120.2
click at [227, 267] on div "fallback needs_new_member_id onError onError onError onError trigger click_elem…" at bounding box center [305, 165] width 334 height 297
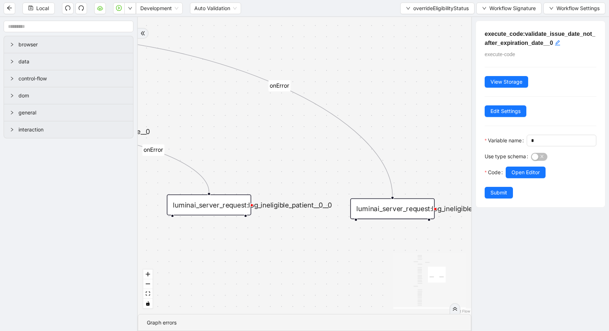
click at [415, 210] on div "luminai_server_request:log_ineligible_patient__0" at bounding box center [392, 209] width 84 height 21
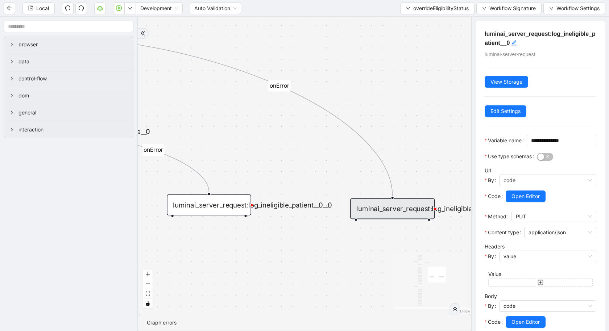
scroll to position [59, 0]
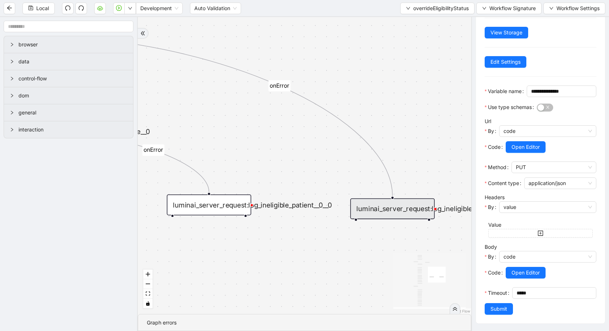
click at [204, 198] on div "luminai_server_request:log_ineligible_patient__0__0" at bounding box center [209, 205] width 84 height 21
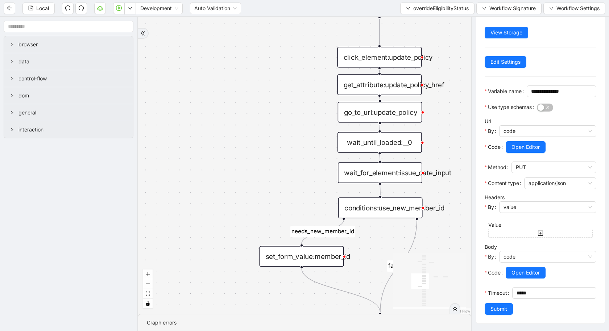
drag, startPoint x: 189, startPoint y: 248, endPoint x: 609, endPoint y: 129, distance: 436.4
click at [609, 129] on section "browser data control-flow dom general interaction fallback needs_new_member_id …" at bounding box center [304, 174] width 609 height 314
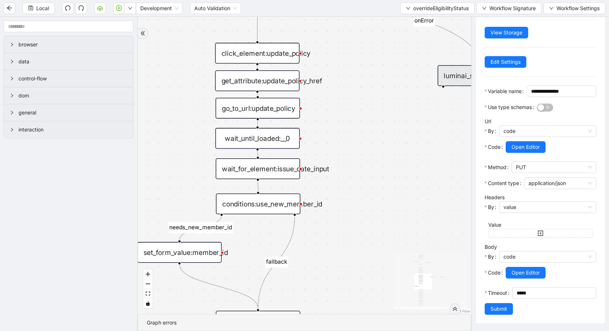
drag, startPoint x: 193, startPoint y: 162, endPoint x: 111, endPoint y: 152, distance: 82.9
click at [112, 152] on section "browser data control-flow dom general interaction fallback needs_new_member_id …" at bounding box center [304, 174] width 609 height 314
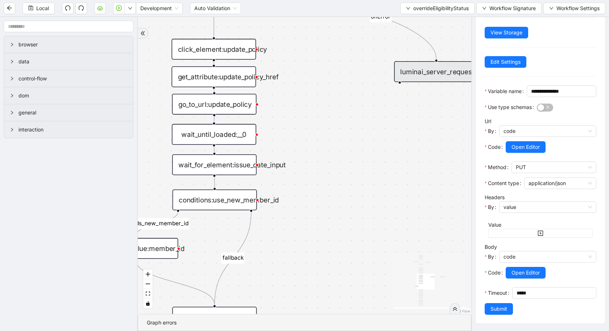
click at [208, 138] on div "wait_until_loaded:__0" at bounding box center [214, 134] width 84 height 21
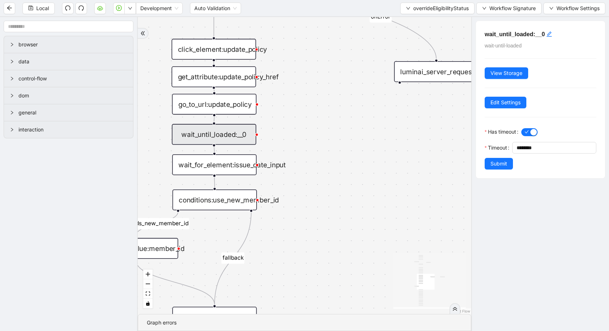
scroll to position [0, 0]
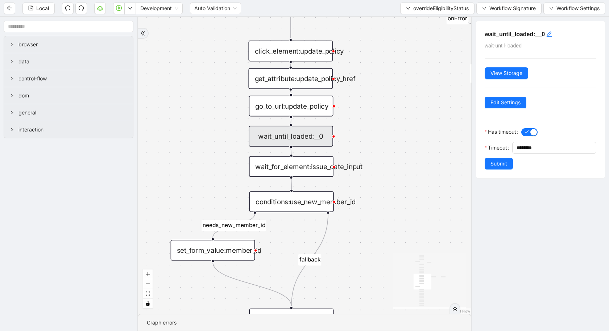
drag, startPoint x: 319, startPoint y: 158, endPoint x: 396, endPoint y: 159, distance: 77.2
click at [396, 160] on div "fallback needs_new_member_id onError onError onError onError trigger click_elem…" at bounding box center [305, 165] width 334 height 297
click at [310, 169] on div "wait_for_element:issue_date_input" at bounding box center [291, 166] width 84 height 21
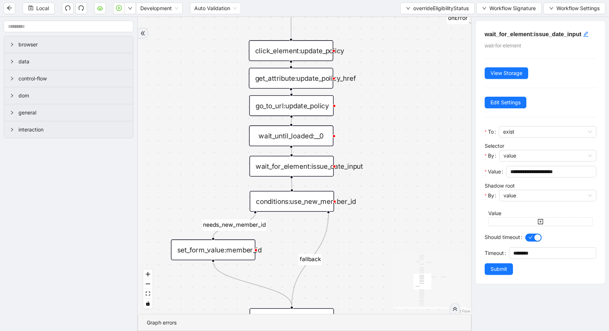
click at [314, 205] on div "conditions:use_new_member_id" at bounding box center [292, 201] width 84 height 21
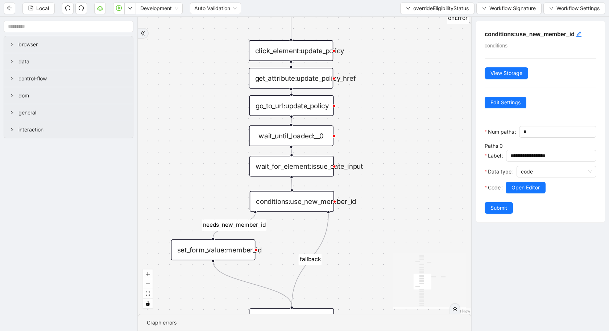
click at [317, 78] on div "get_attribute:update_policy_href" at bounding box center [291, 78] width 84 height 21
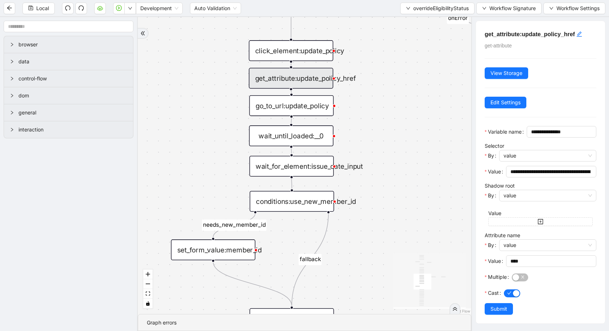
click at [309, 60] on div "click_element:update_policy" at bounding box center [291, 50] width 84 height 21
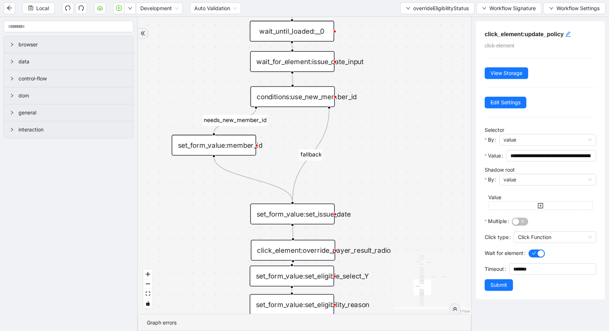
drag, startPoint x: 221, startPoint y: 175, endPoint x: 222, endPoint y: 54, distance: 121.8
click at [222, 54] on div "fallback needs_new_member_id onError onError onError onError trigger click_elem…" at bounding box center [305, 165] width 334 height 297
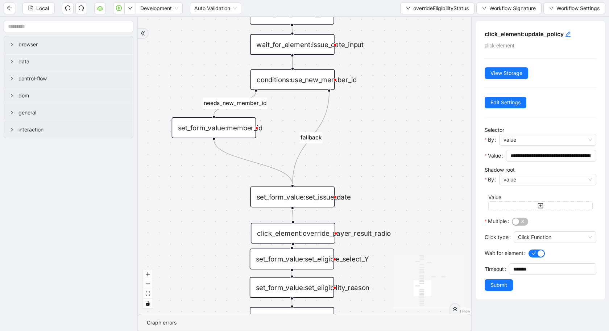
click at [228, 129] on div "set_form_value:member_id" at bounding box center [214, 127] width 84 height 21
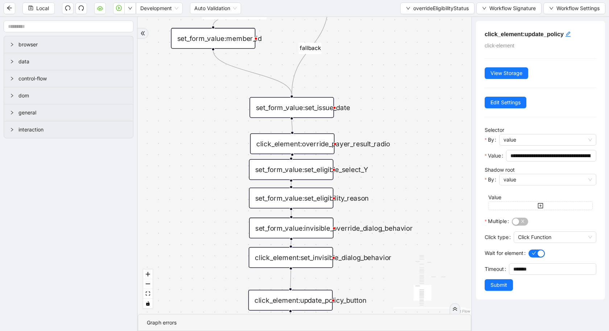
drag, startPoint x: 230, startPoint y: 235, endPoint x: 228, endPoint y: 146, distance: 88.1
click at [228, 145] on div "fallback needs_new_member_id onError onError onError onError trigger click_elem…" at bounding box center [305, 165] width 334 height 297
click at [268, 116] on div "set_form_value:set_issue_date" at bounding box center [291, 108] width 84 height 21
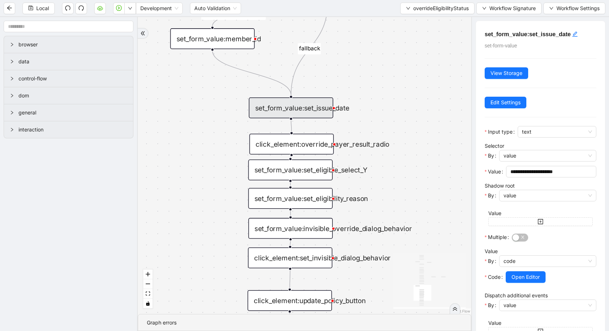
click at [230, 186] on div "fallback needs_new_member_id onError onError onError onError trigger click_elem…" at bounding box center [305, 165] width 334 height 297
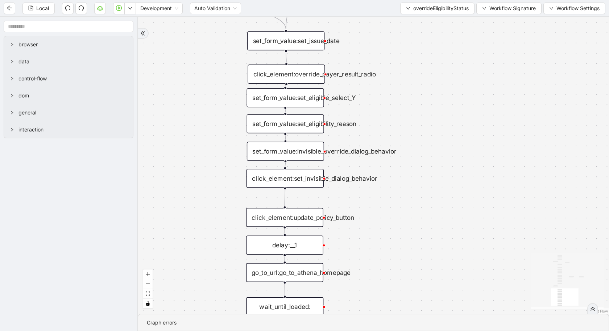
drag, startPoint x: 230, startPoint y: 186, endPoint x: 230, endPoint y: 78, distance: 108.0
click at [230, 79] on div "fallback needs_new_member_id onError onError onError onError trigger click_elem…" at bounding box center [373, 165] width 471 height 297
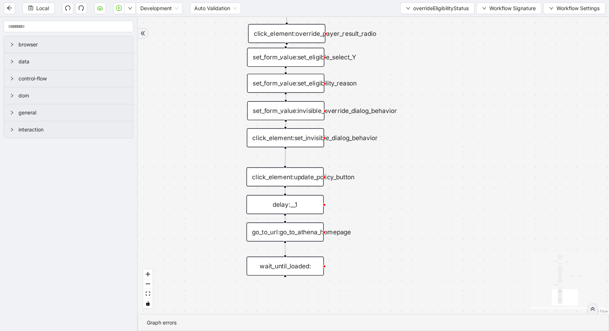
drag, startPoint x: 226, startPoint y: 195, endPoint x: 226, endPoint y: 138, distance: 56.6
click at [226, 138] on div "fallback needs_new_member_id onError onError onError onError trigger click_elem…" at bounding box center [373, 165] width 471 height 297
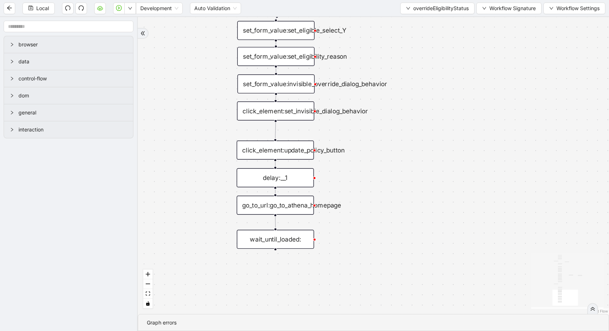
drag, startPoint x: 374, startPoint y: 98, endPoint x: 366, endPoint y: 323, distance: 224.9
click at [366, 323] on section "fallback needs_new_member_id onError onError onError onError trigger click_elem…" at bounding box center [373, 174] width 471 height 314
